Goal: Information Seeking & Learning: Learn about a topic

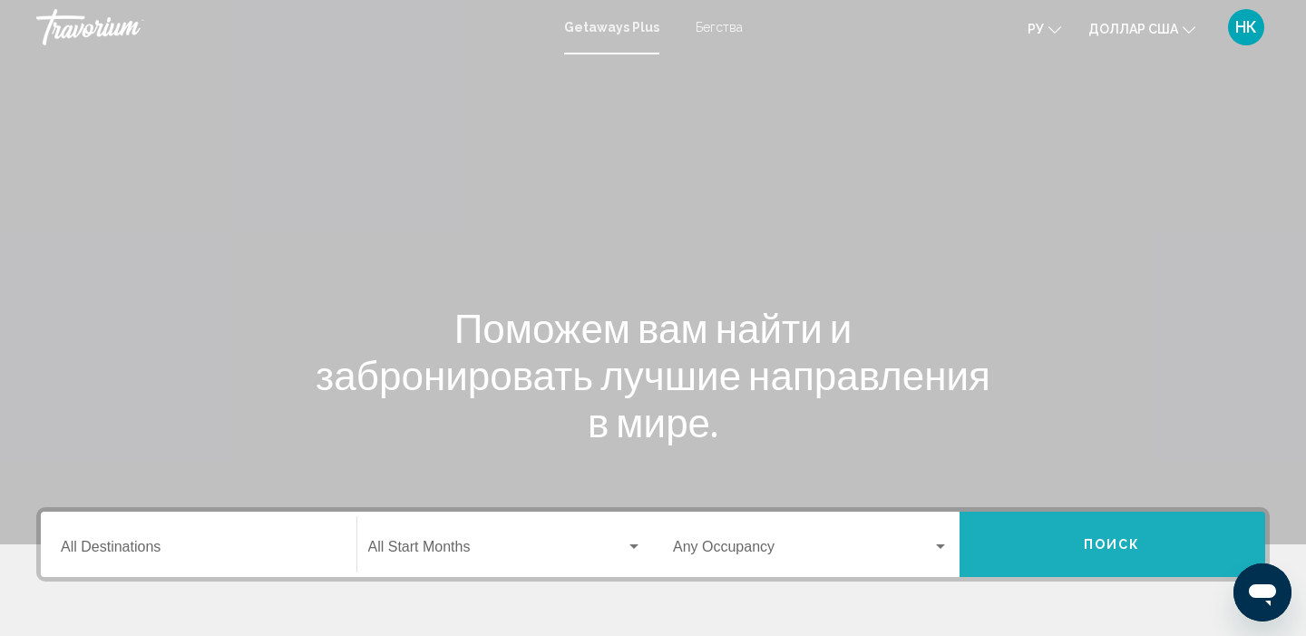
click at [1030, 560] on button "Поиск" at bounding box center [1112, 543] width 306 height 65
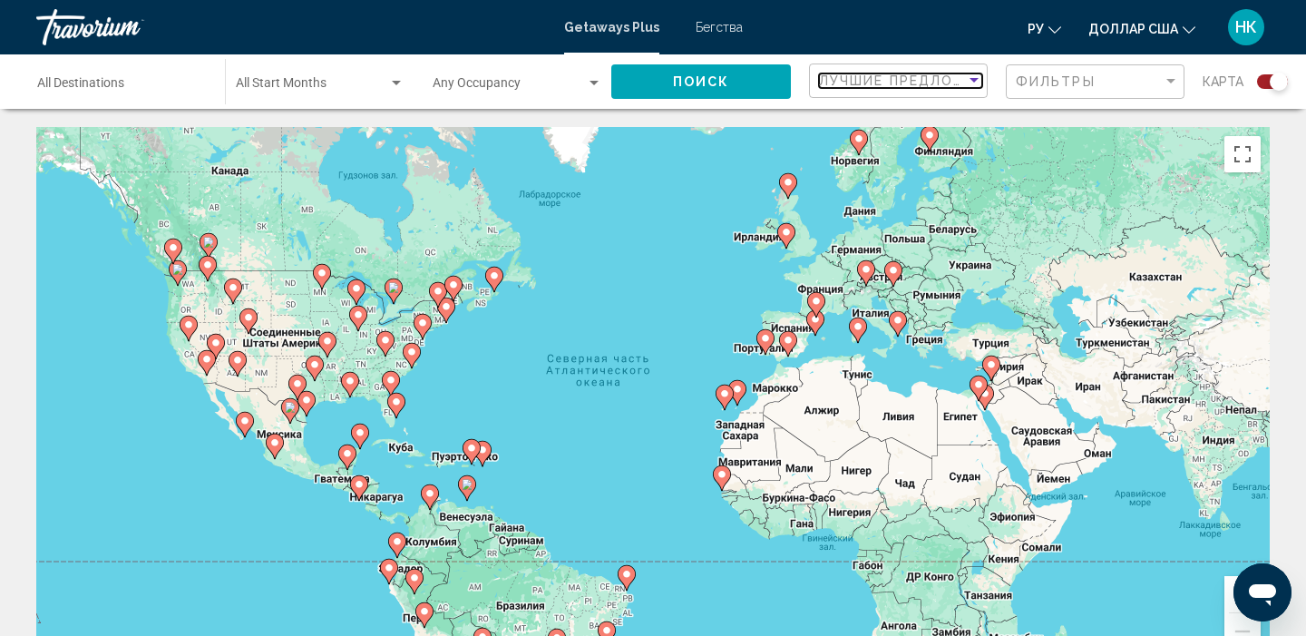
click at [974, 83] on div "Sort by" at bounding box center [973, 80] width 9 height 5
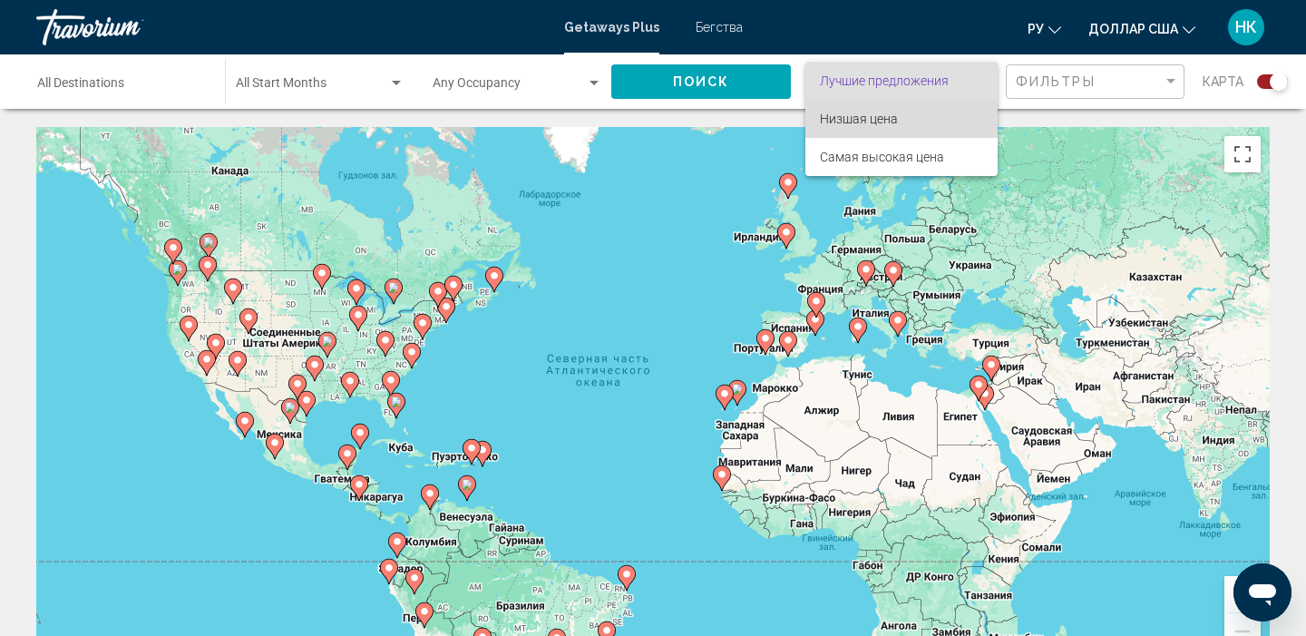
click at [874, 124] on font "Низшая цена" at bounding box center [859, 119] width 78 height 15
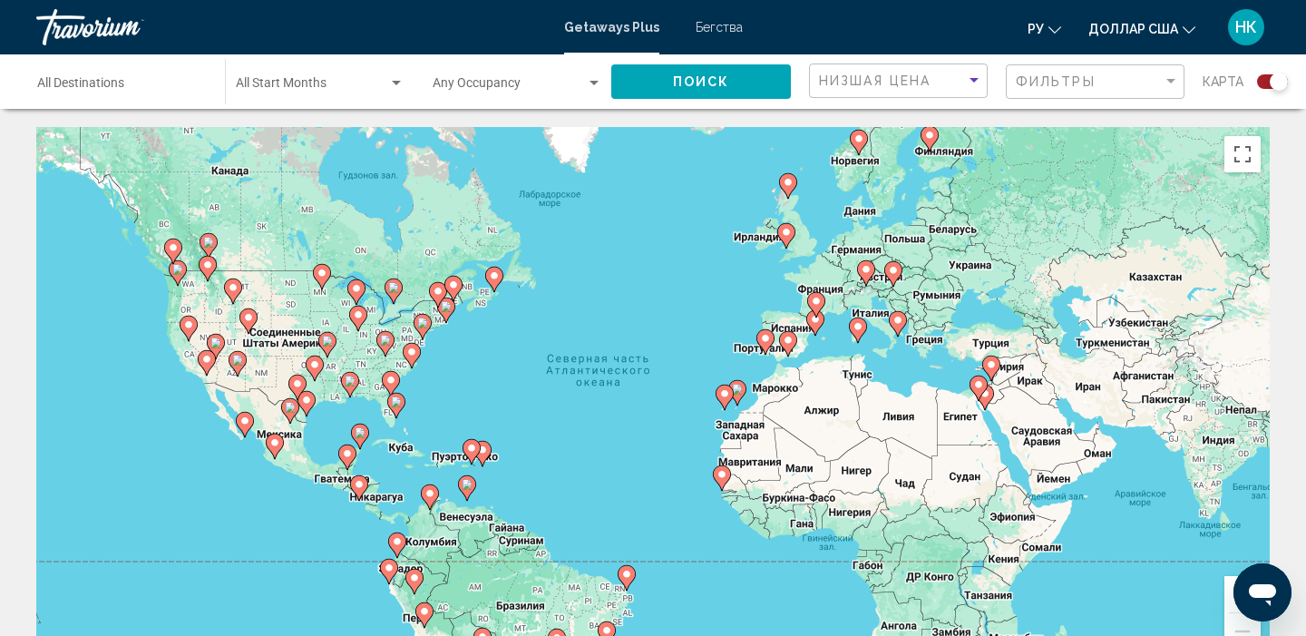
click at [987, 348] on div "Чтобы активировать перетаскивание с помощью клавиатуры, нажмите Alt + Ввод. Пос…" at bounding box center [652, 399] width 1233 height 544
click at [989, 345] on div "Чтобы активировать перетаскивание с помощью клавиатуры, нажмите Alt + Ввод. Пос…" at bounding box center [652, 399] width 1233 height 544
click at [1249, 156] on button "Включить полноэкранный режим" at bounding box center [1242, 154] width 36 height 36
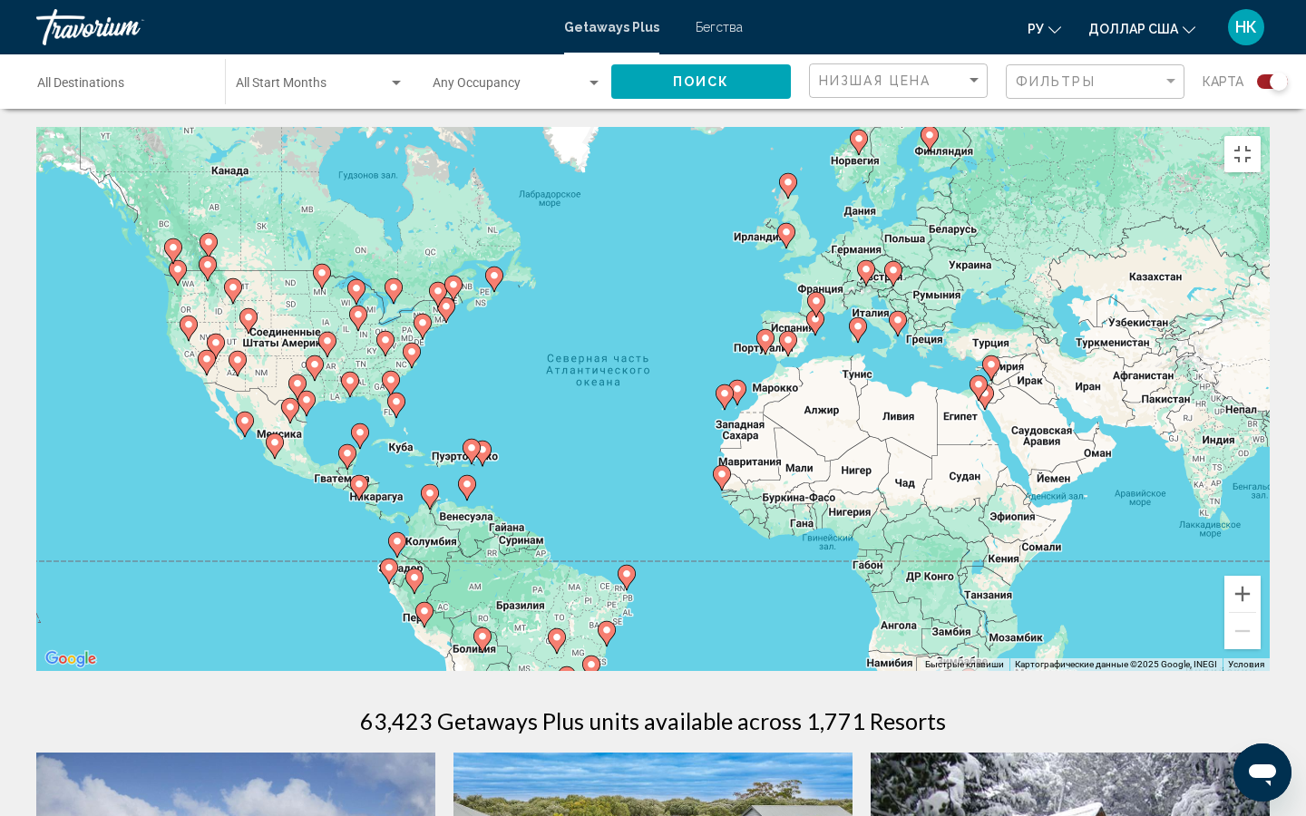
click at [988, 354] on div "Чтобы активировать перетаскивание с помощью клавиатуры, нажмите Alt + Ввод. Пос…" at bounding box center [652, 399] width 1233 height 544
click at [1260, 136] on button "Включить полноэкранный режим" at bounding box center [1242, 154] width 36 height 36
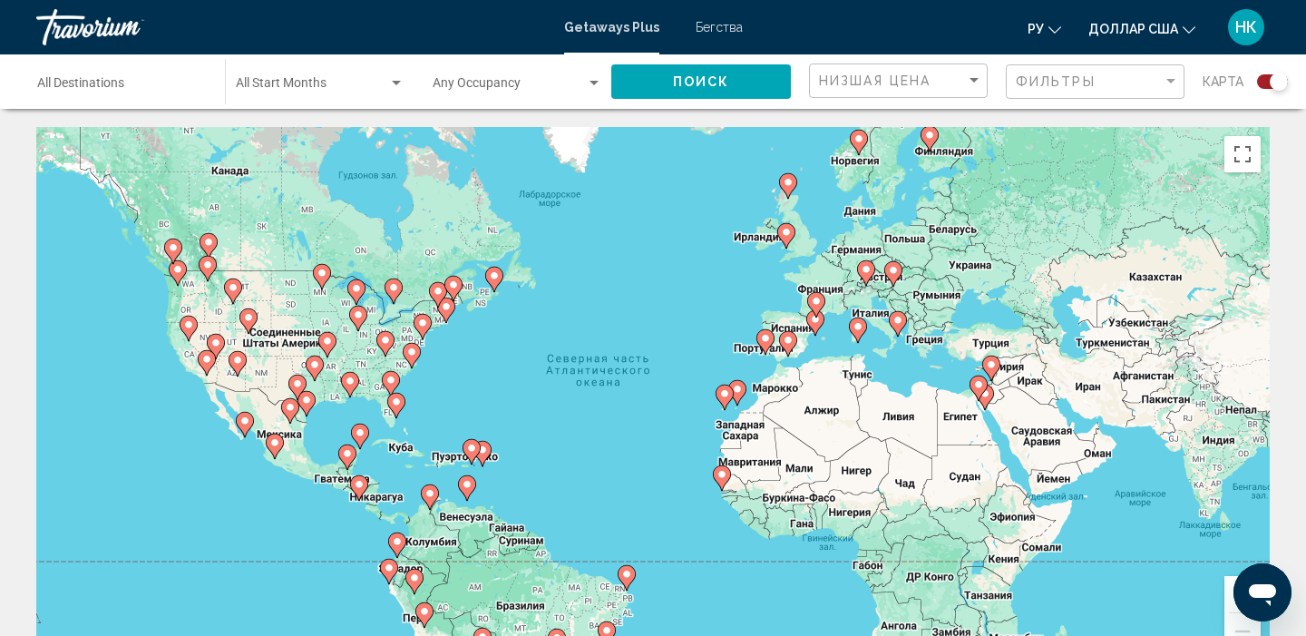
click at [875, 2] on mat-toolbar "Getaways Plus Бегства ру English Español Français Italiano Português русский до…" at bounding box center [653, 27] width 1306 height 54
click at [1054, 27] on icon "Изменить язык" at bounding box center [1054, 30] width 13 height 13
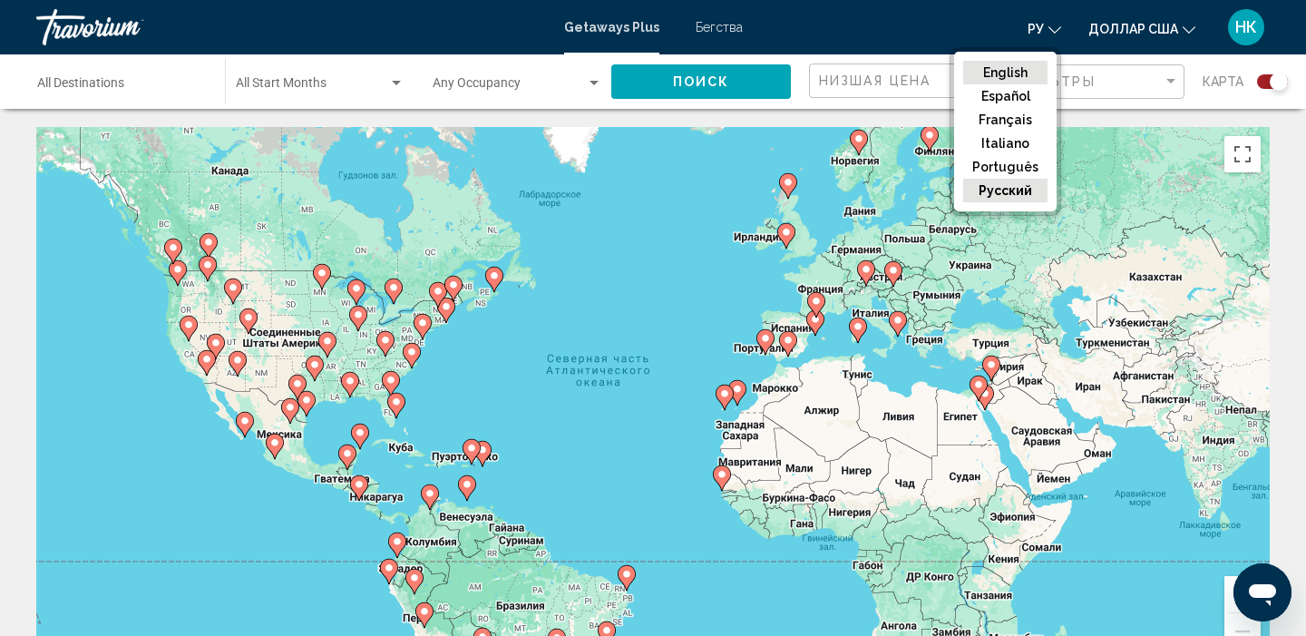
click at [1027, 74] on button "English" at bounding box center [1005, 73] width 84 height 24
